Goal: Obtain resource: Download file/media

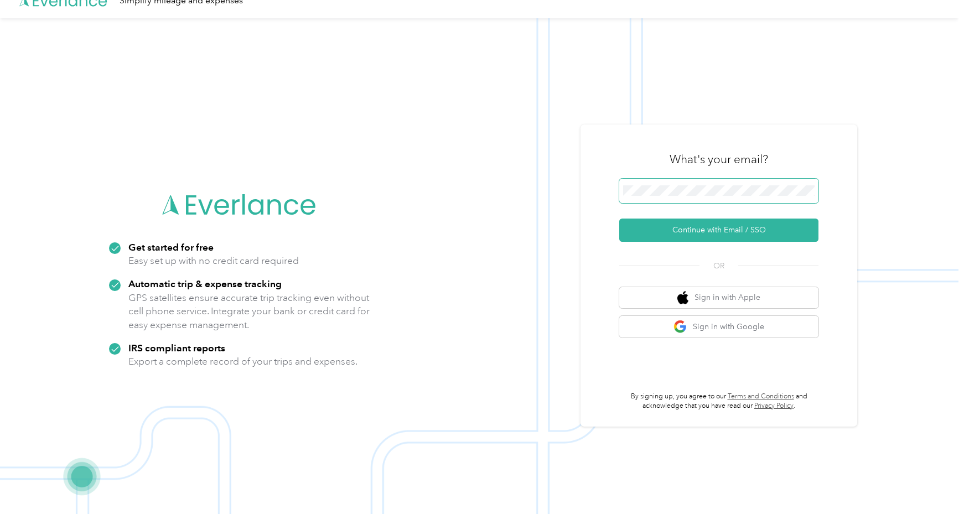
scroll to position [18, 0]
click at [722, 230] on button "Continue with Email / SSO" at bounding box center [718, 229] width 199 height 23
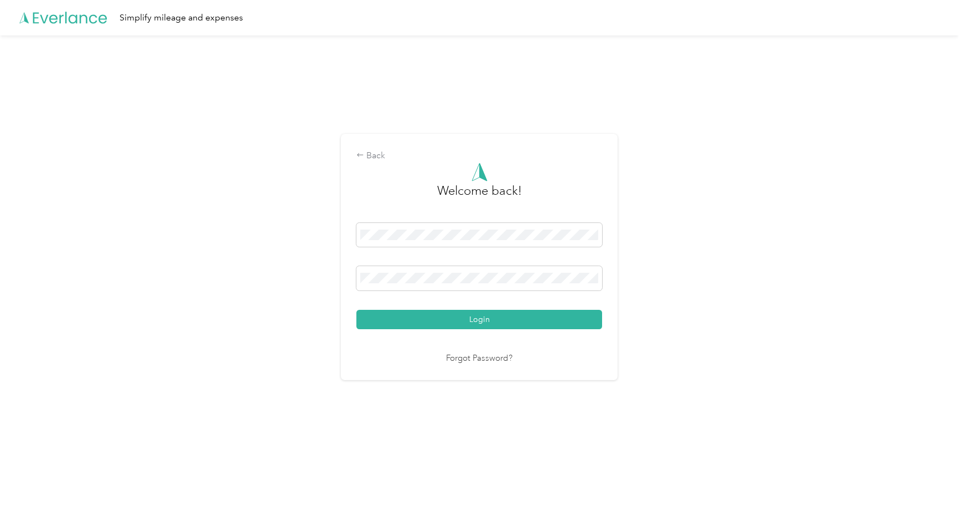
click at [482, 319] on button "Login" at bounding box center [479, 319] width 246 height 19
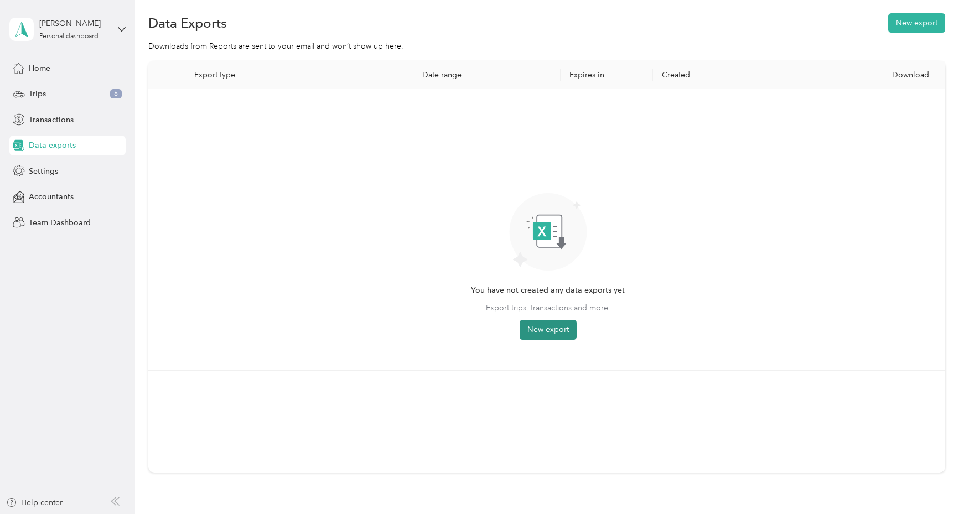
click at [554, 340] on div "You have not created any data exports yet Export trips, transactions and more. …" at bounding box center [547, 229] width 781 height 263
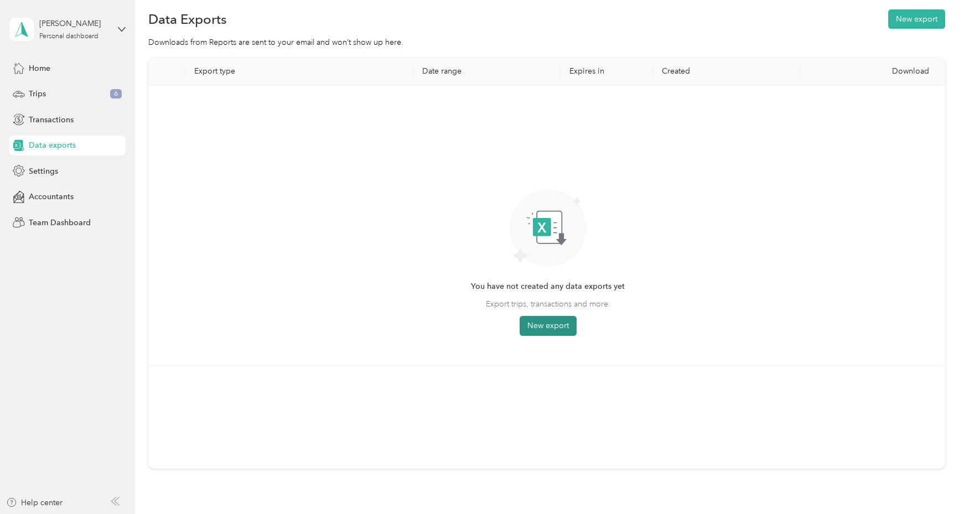
click at [555, 332] on button "New export" at bounding box center [547, 326] width 57 height 20
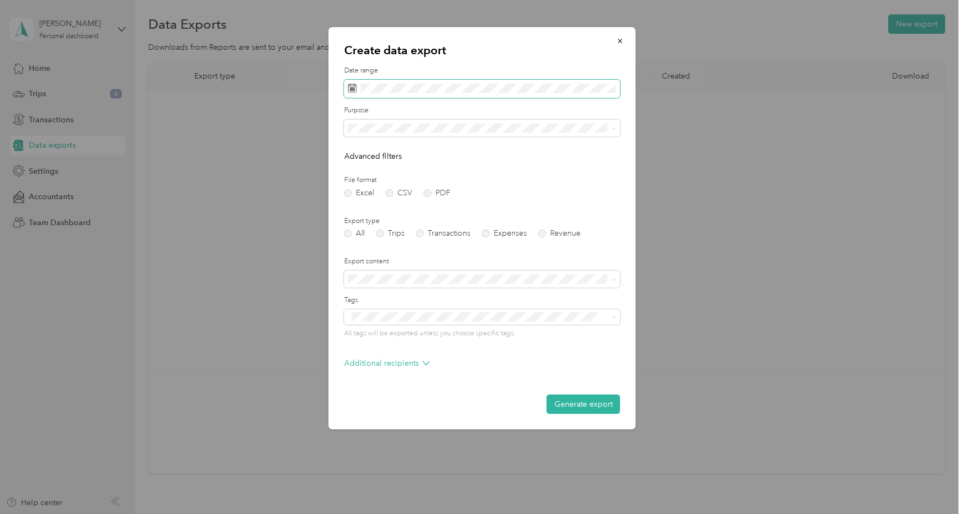
click at [355, 87] on icon at bounding box center [352, 88] width 9 height 9
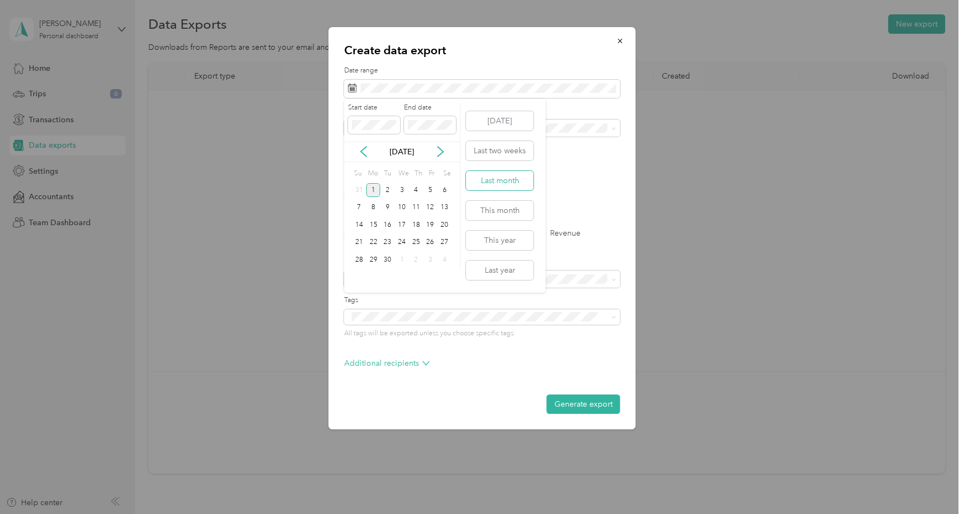
click at [496, 184] on button "Last month" at bounding box center [499, 180] width 67 height 19
click at [381, 230] on label "Trips" at bounding box center [390, 234] width 28 height 8
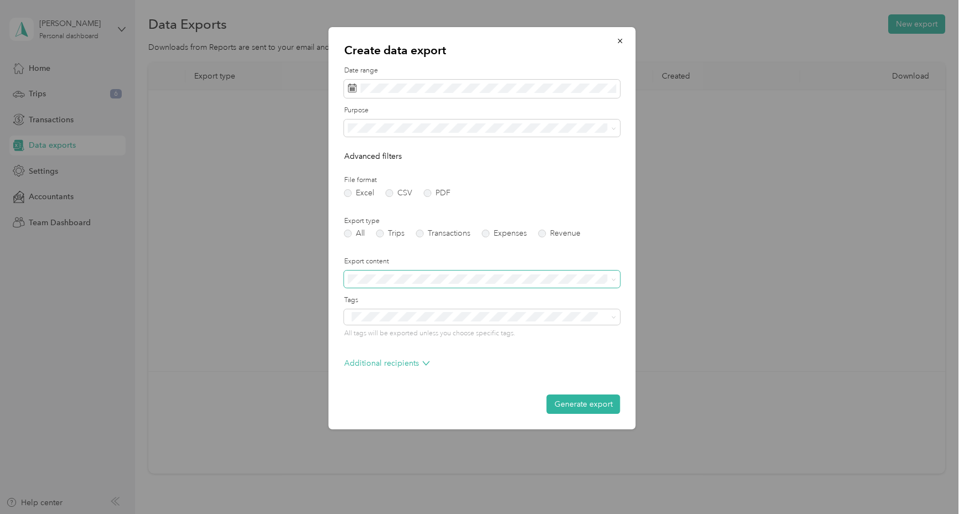
click at [613, 278] on icon at bounding box center [613, 279] width 5 height 5
click at [590, 403] on button "Generate export" at bounding box center [583, 403] width 74 height 19
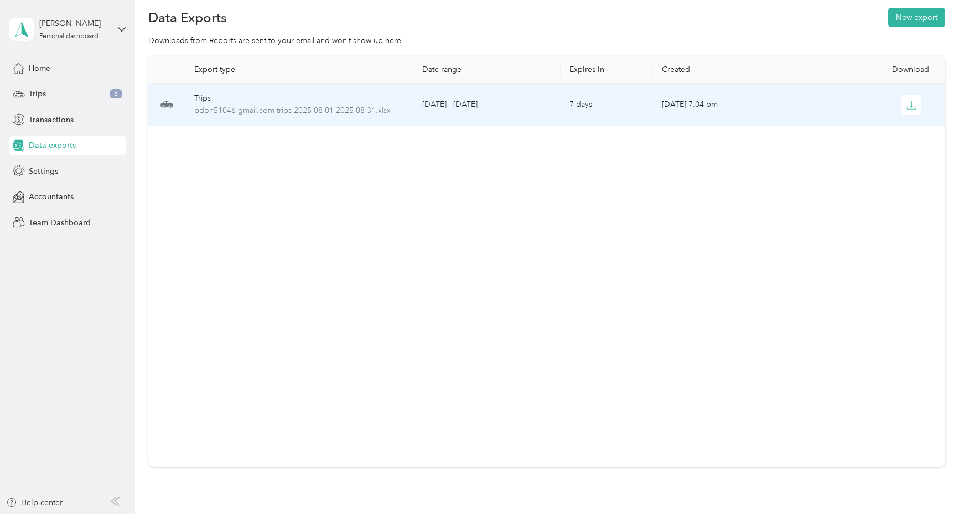
scroll to position [15, 0]
click at [913, 102] on icon "button" at bounding box center [911, 104] width 10 height 10
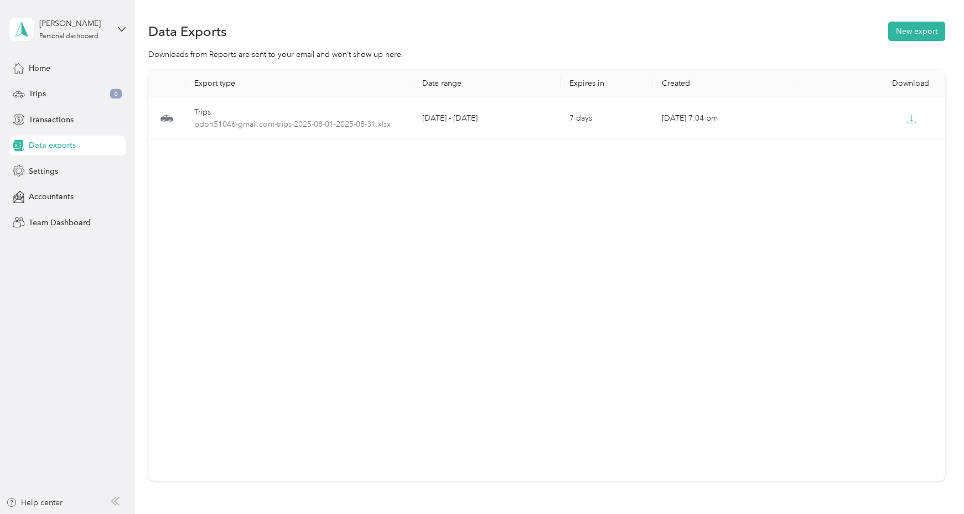
scroll to position [0, 0]
click at [119, 29] on icon at bounding box center [121, 29] width 7 height 4
click at [47, 95] on div "You’re signed in as [EMAIL_ADDRESS][DOMAIN_NAME] Log out" at bounding box center [125, 75] width 233 height 63
click at [123, 29] on icon at bounding box center [122, 29] width 8 height 8
click at [52, 88] on div "Log out" at bounding box center [40, 88] width 43 height 12
